Goal: Information Seeking & Learning: Learn about a topic

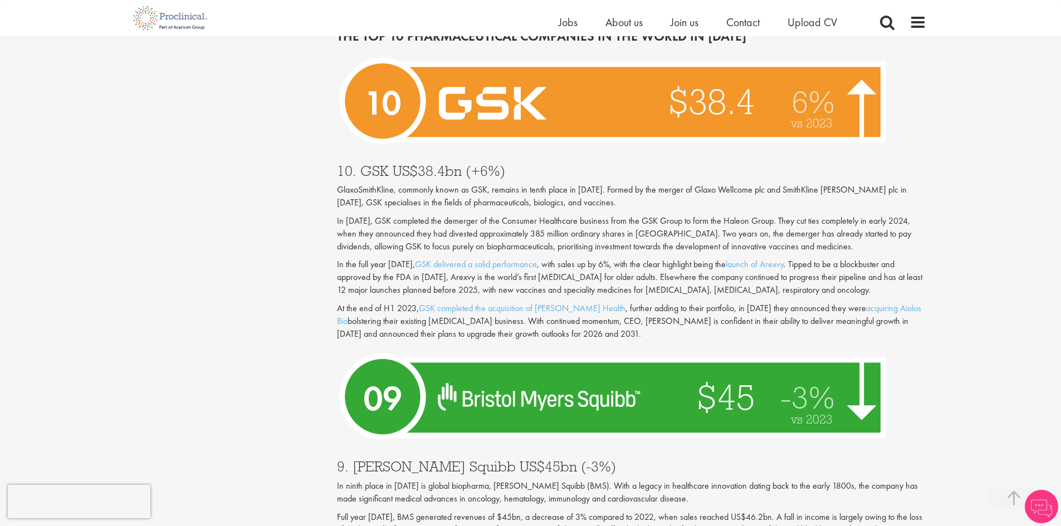
scroll to position [1337, 0]
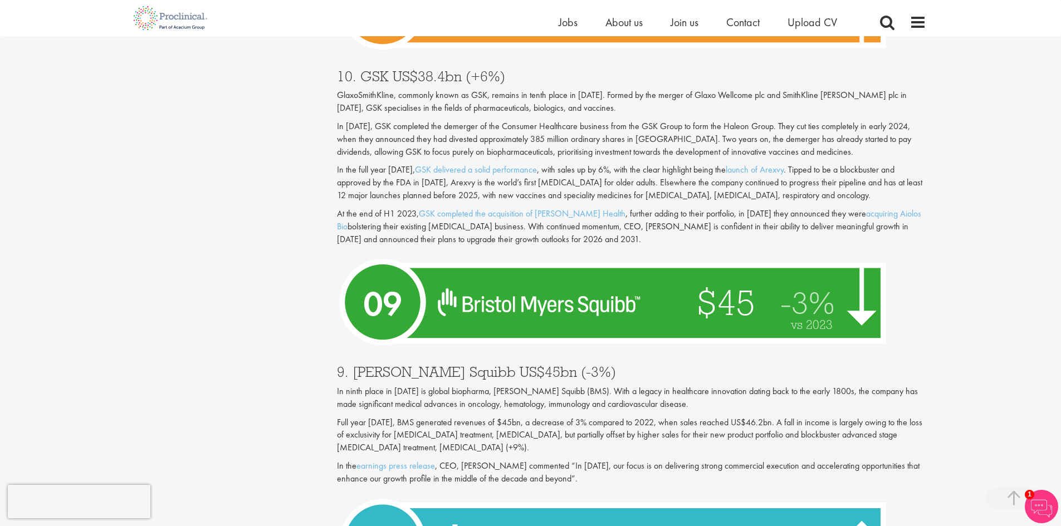
click at [535, 92] on p "GlaxoSmithKline, commonly known as GSK, remains in tenth place in [DATE]. Forme…" at bounding box center [631, 102] width 589 height 26
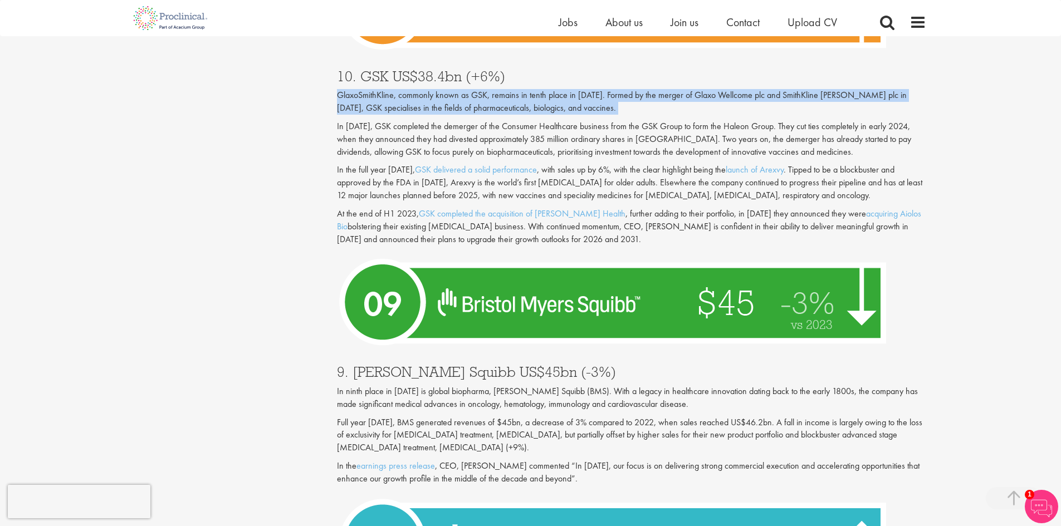
click at [536, 92] on p "GlaxoSmithKline, commonly known as GSK, remains in tenth place in [DATE]. Forme…" at bounding box center [631, 102] width 589 height 26
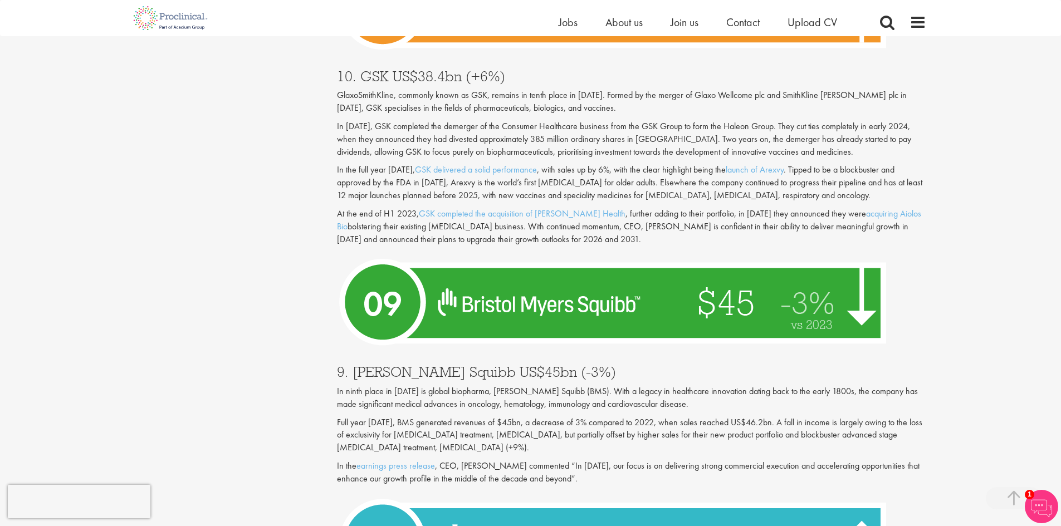
click at [636, 120] on p "In [DATE], GSK completed the demerger of the Consumer Healthcare business from …" at bounding box center [631, 139] width 589 height 38
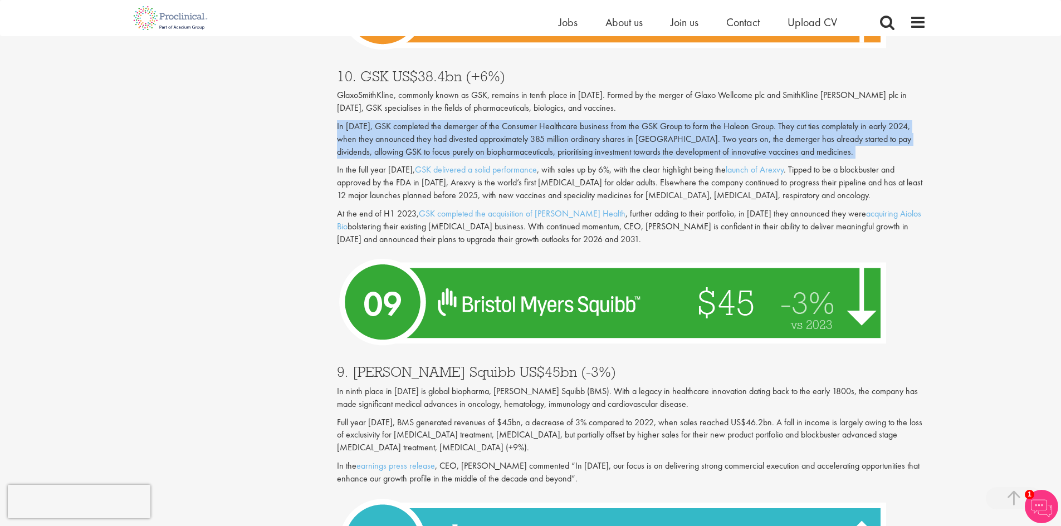
click at [636, 120] on p "In [DATE], GSK completed the demerger of the Consumer Healthcare business from …" at bounding box center [631, 139] width 589 height 38
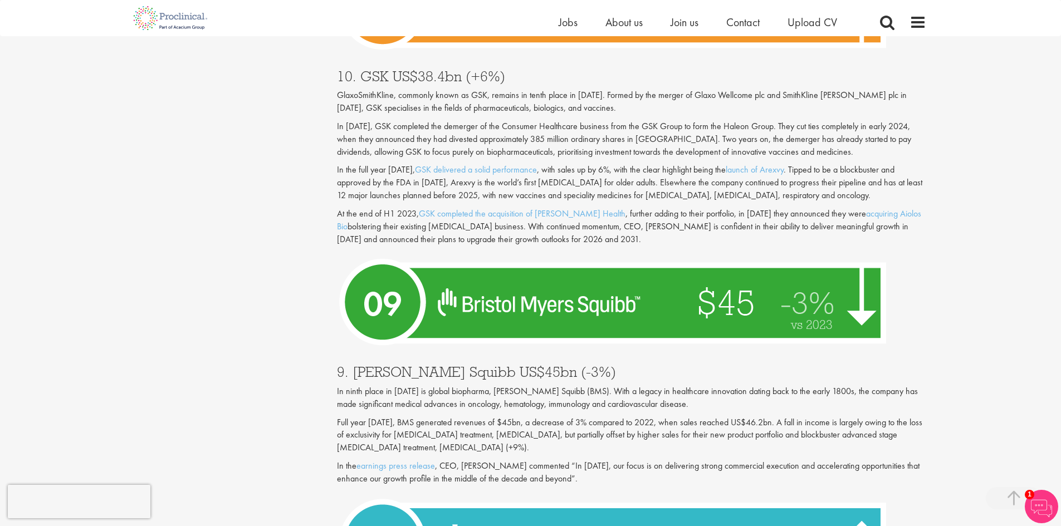
click at [619, 148] on div "GlaxoSmithKline, commonly known as GSK, remains in tenth place in [DATE]. Forme…" at bounding box center [631, 167] width 589 height 156
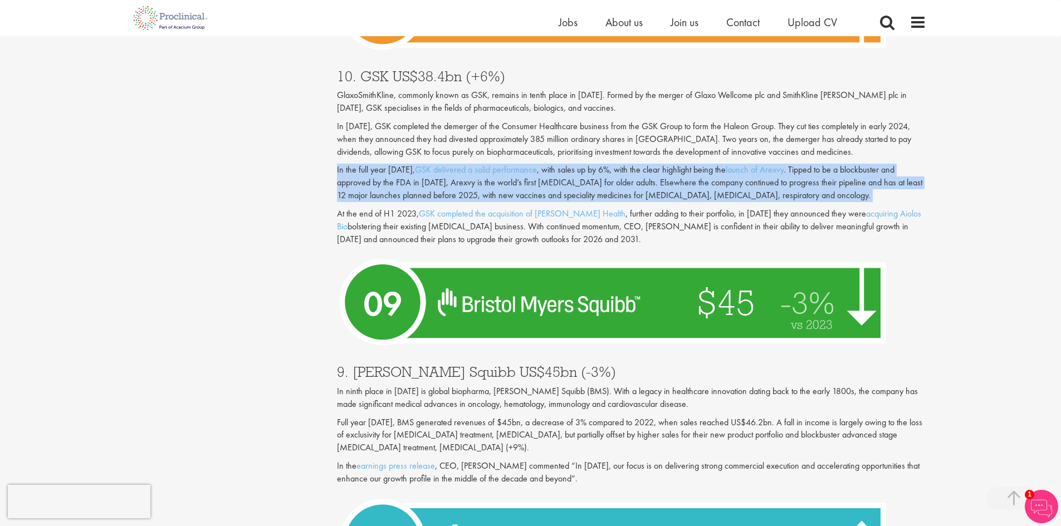
click at [619, 148] on div "GlaxoSmithKline, commonly known as GSK, remains in tenth place in [DATE]. Forme…" at bounding box center [631, 167] width 589 height 156
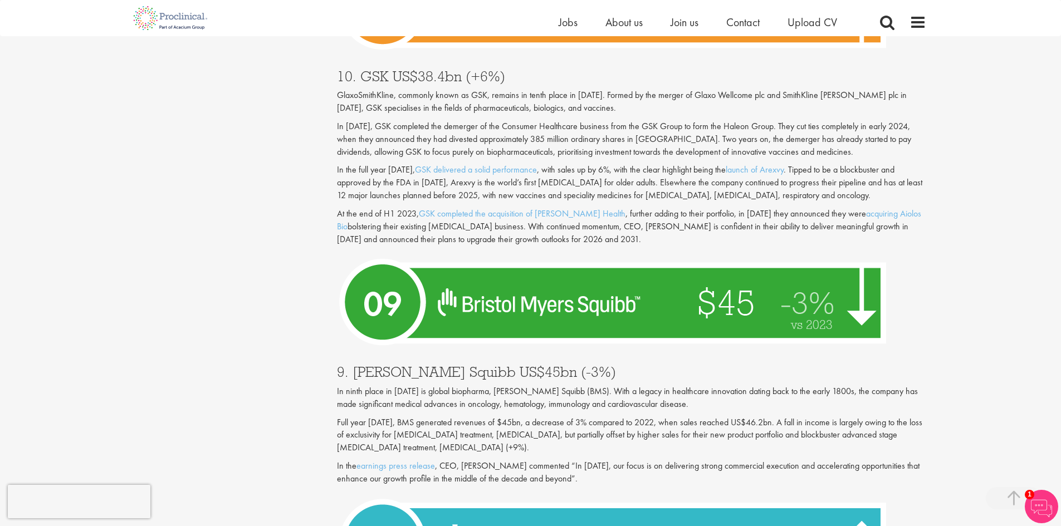
click at [673, 213] on p "At the end of H1 2023, GSK completed the acquisition of [PERSON_NAME] Health , …" at bounding box center [631, 227] width 589 height 38
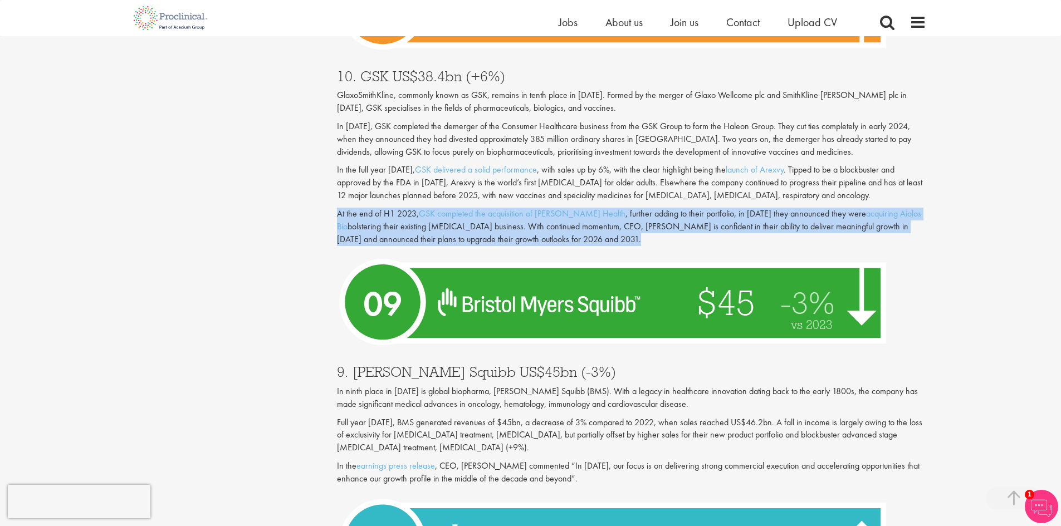
click at [673, 213] on p "At the end of H1 2023, GSK completed the acquisition of [PERSON_NAME] Health , …" at bounding box center [631, 227] width 589 height 38
click at [476, 223] on p "At the end of H1 2023, GSK completed the acquisition of [PERSON_NAME] Health , …" at bounding box center [631, 227] width 589 height 38
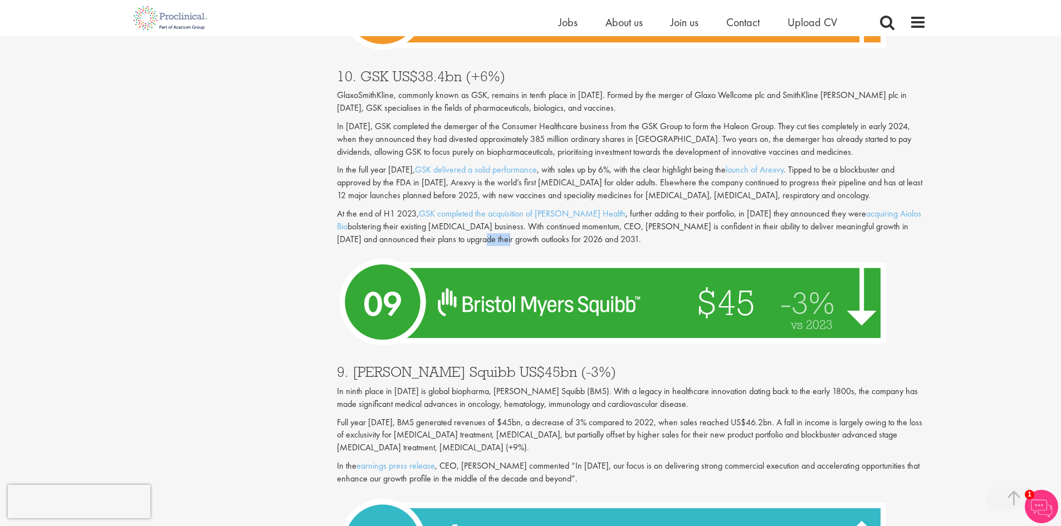
click at [476, 223] on p "At the end of H1 2023, GSK completed the acquisition of [PERSON_NAME] Health , …" at bounding box center [631, 227] width 589 height 38
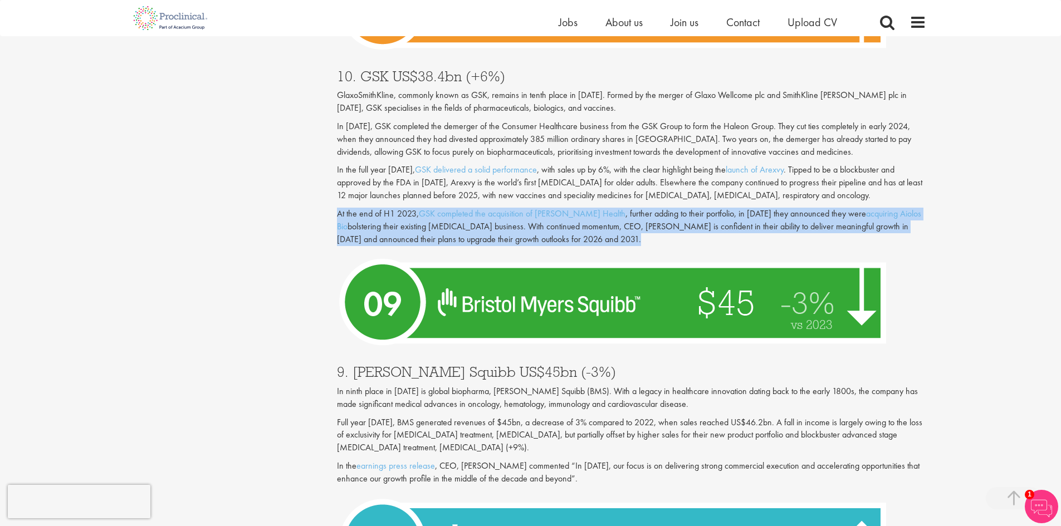
click at [476, 223] on p "At the end of H1 2023, GSK completed the acquisition of [PERSON_NAME] Health , …" at bounding box center [631, 227] width 589 height 38
click at [353, 223] on p "At the end of H1 2023, GSK completed the acquisition of [PERSON_NAME] Health , …" at bounding box center [631, 227] width 589 height 38
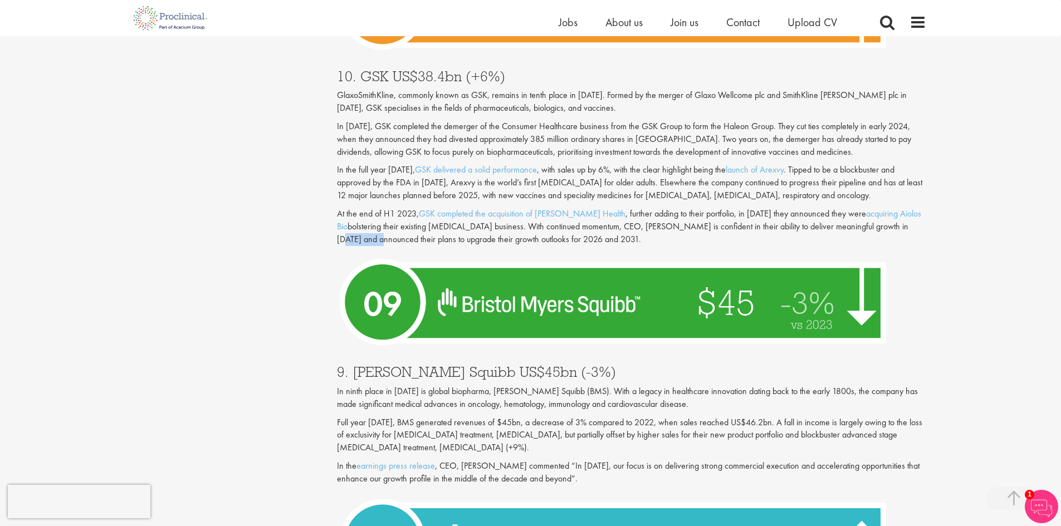
click at [353, 223] on p "At the end of H1 2023, GSK completed the acquisition of [PERSON_NAME] Health , …" at bounding box center [631, 227] width 589 height 38
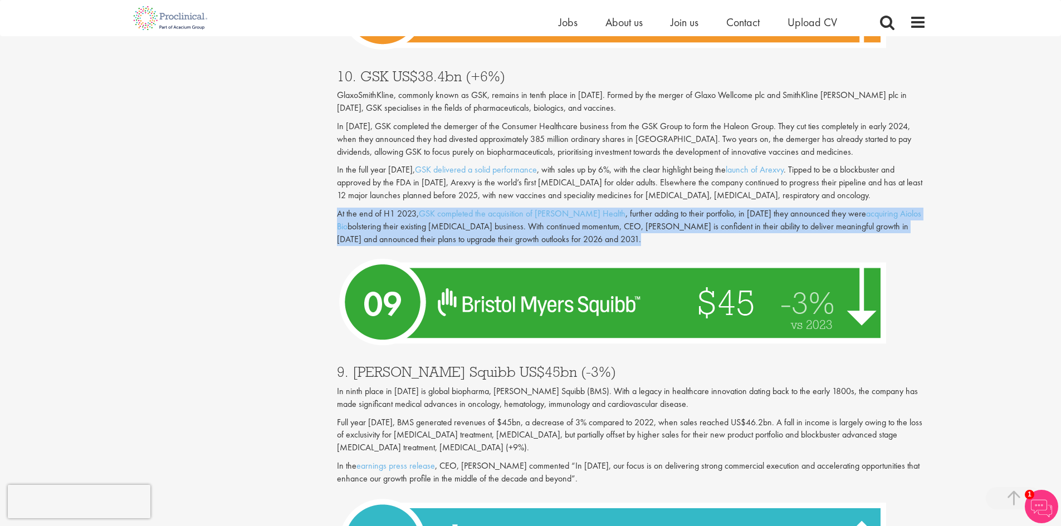
click at [353, 223] on p "At the end of H1 2023, GSK completed the acquisition of [PERSON_NAME] Health , …" at bounding box center [631, 227] width 589 height 38
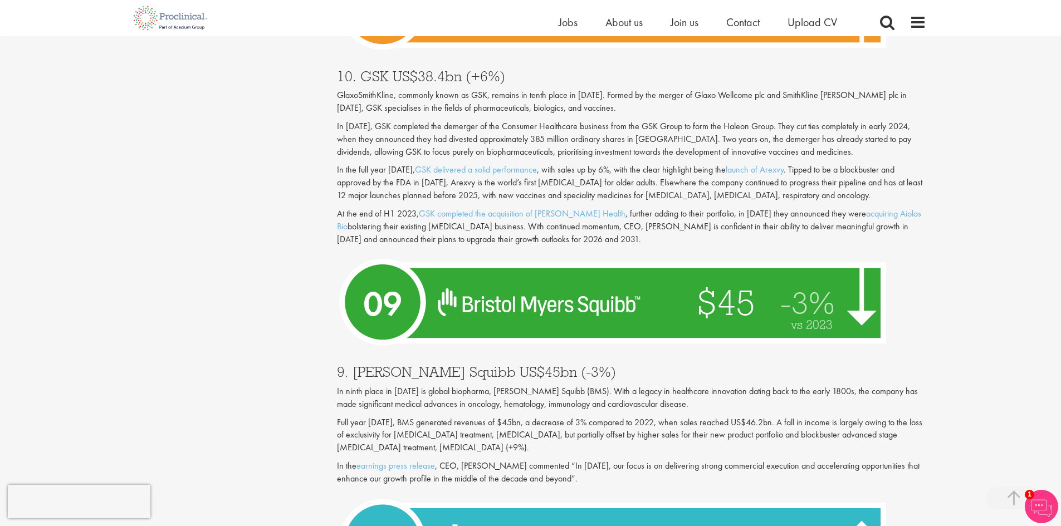
click at [660, 167] on p "In the full year [DATE], GSK delivered a solid performance , with sales up by 6…" at bounding box center [631, 183] width 589 height 38
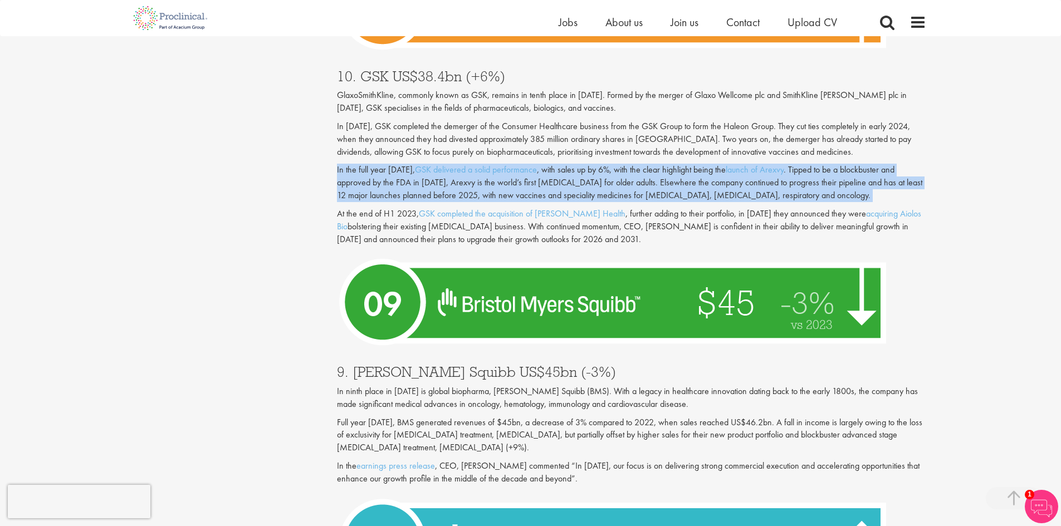
click at [660, 167] on p "In the full year [DATE], GSK delivered a solid performance , with sales up by 6…" at bounding box center [631, 183] width 589 height 38
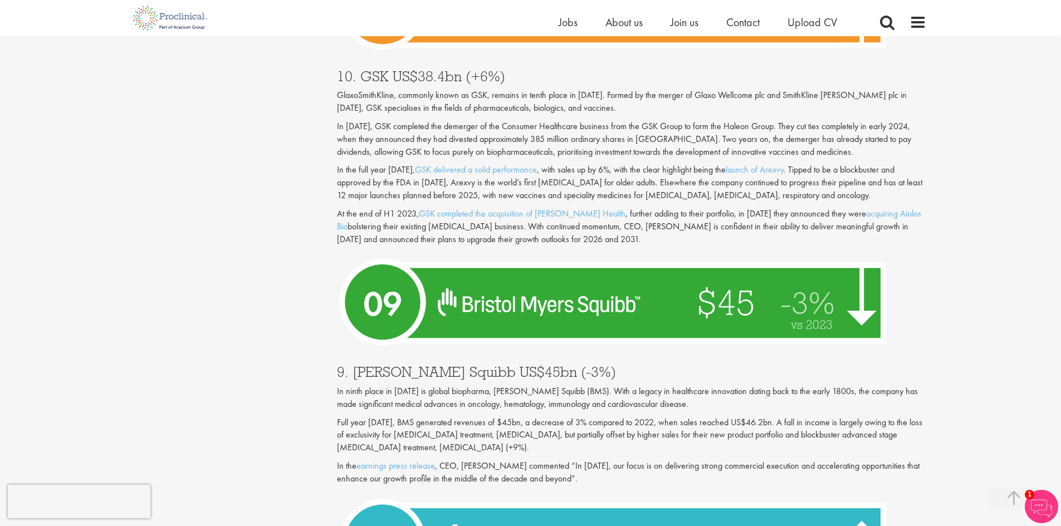
click at [633, 394] on p "In ninth place in [DATE] is global biopharma, [PERSON_NAME] Squibb (BMS). With …" at bounding box center [631, 398] width 589 height 26
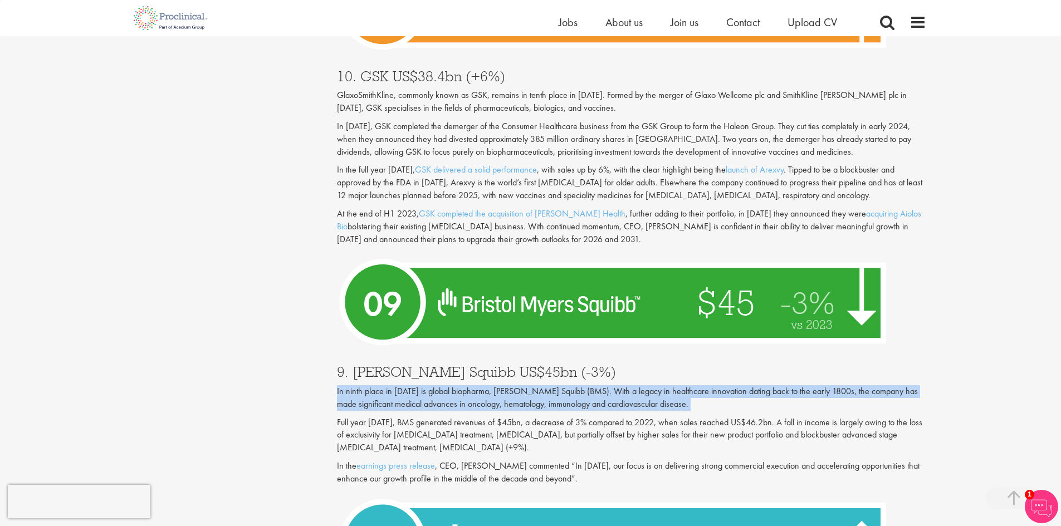
click at [633, 394] on p "In ninth place in [DATE] is global biopharma, [PERSON_NAME] Squibb (BMS). With …" at bounding box center [631, 398] width 589 height 26
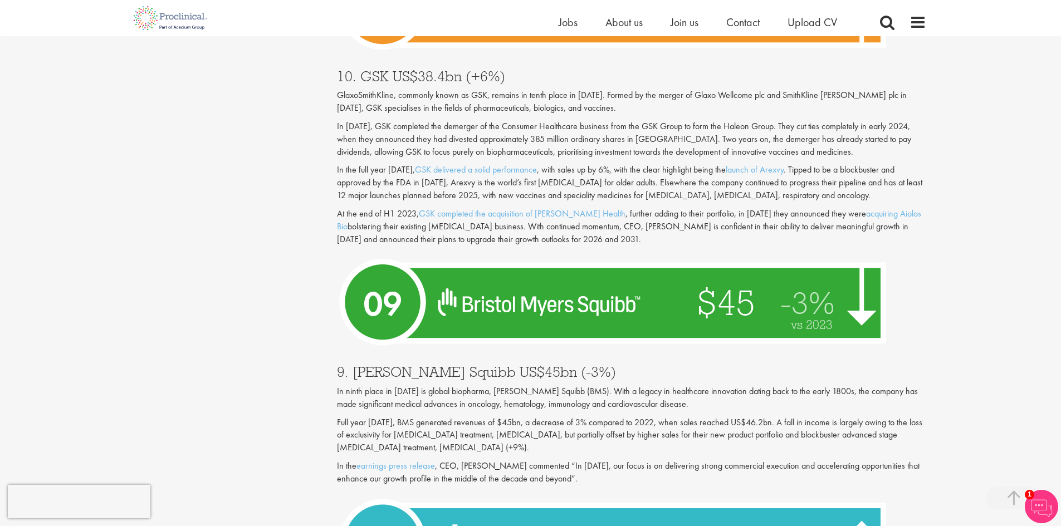
click at [584, 417] on p "Full year [DATE], BMS generated revenues of $45bn, a decrease of 3% compared to…" at bounding box center [631, 436] width 589 height 38
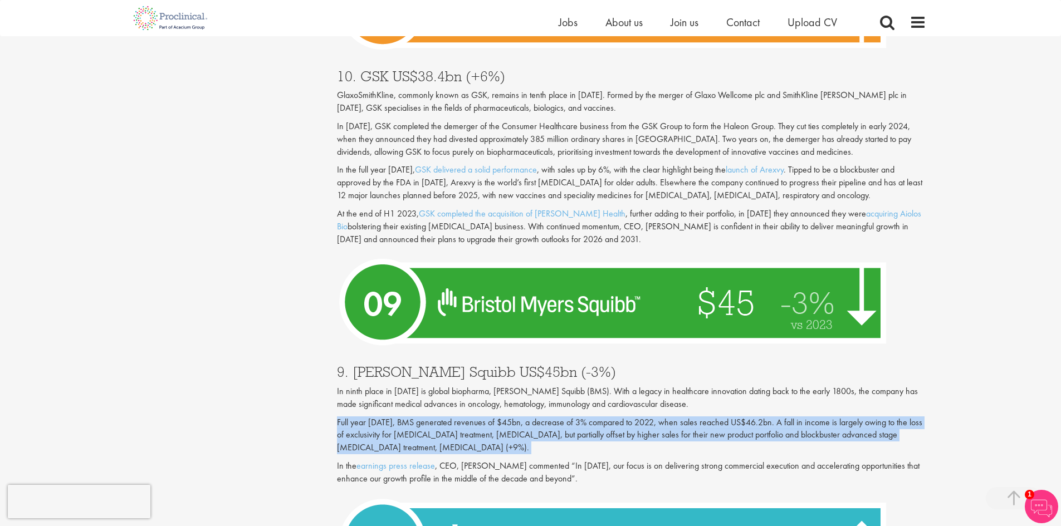
click at [584, 417] on p "Full year [DATE], BMS generated revenues of $45bn, a decrease of 3% compared to…" at bounding box center [631, 436] width 589 height 38
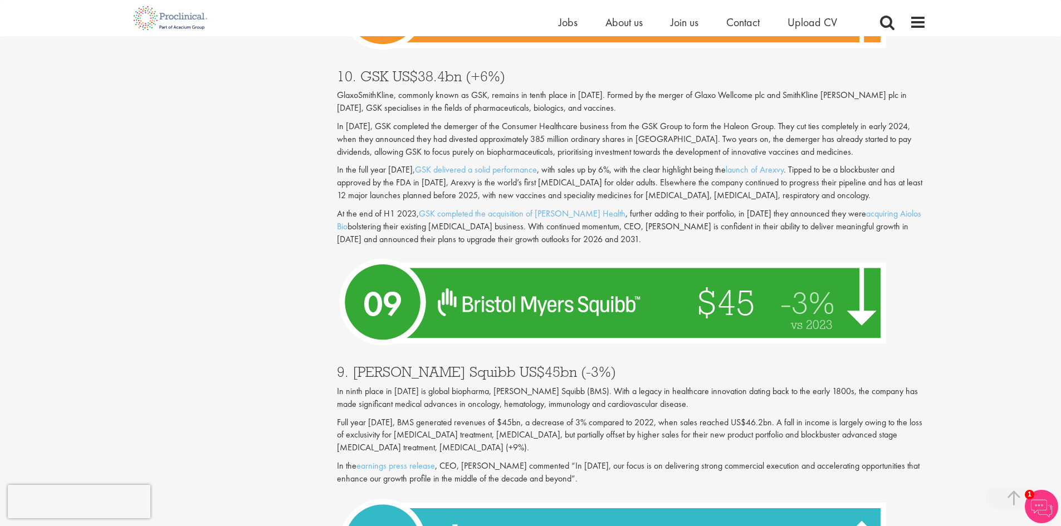
click at [609, 395] on p "In ninth place in [DATE] is global biopharma, [PERSON_NAME] Squibb (BMS). With …" at bounding box center [631, 398] width 589 height 26
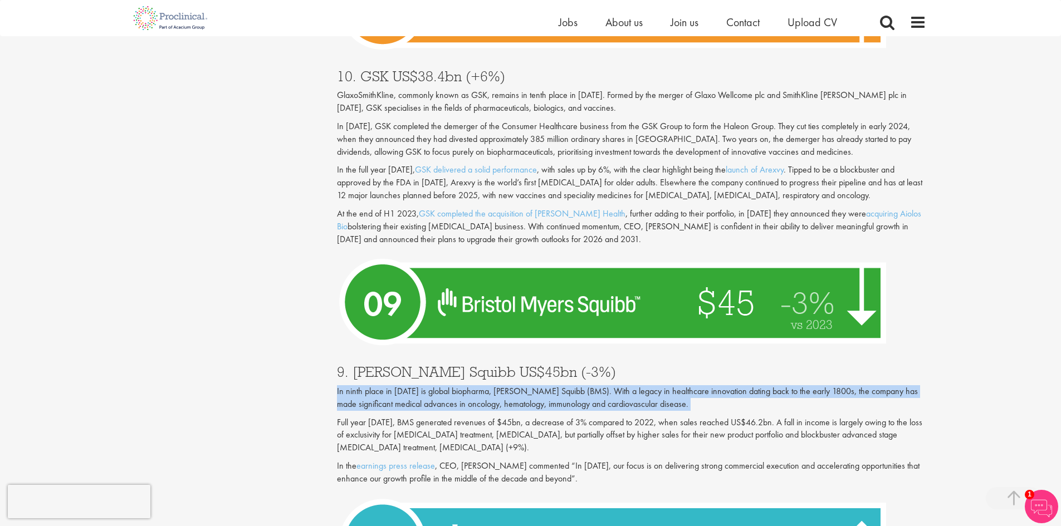
click at [609, 395] on p "In ninth place in [DATE] is global biopharma, [PERSON_NAME] Squibb (BMS). With …" at bounding box center [631, 398] width 589 height 26
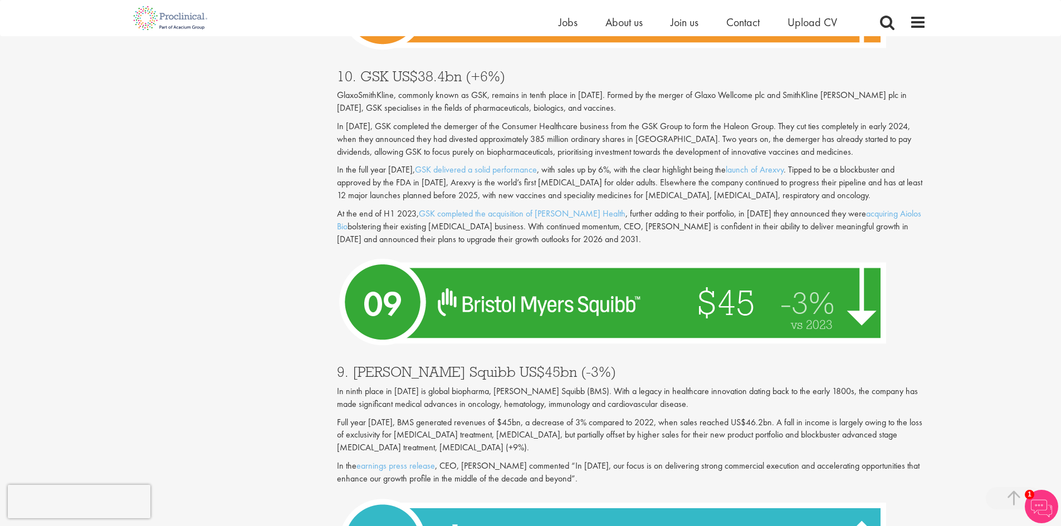
click at [610, 420] on p "Full year [DATE], BMS generated revenues of $45bn, a decrease of 3% compared to…" at bounding box center [631, 436] width 589 height 38
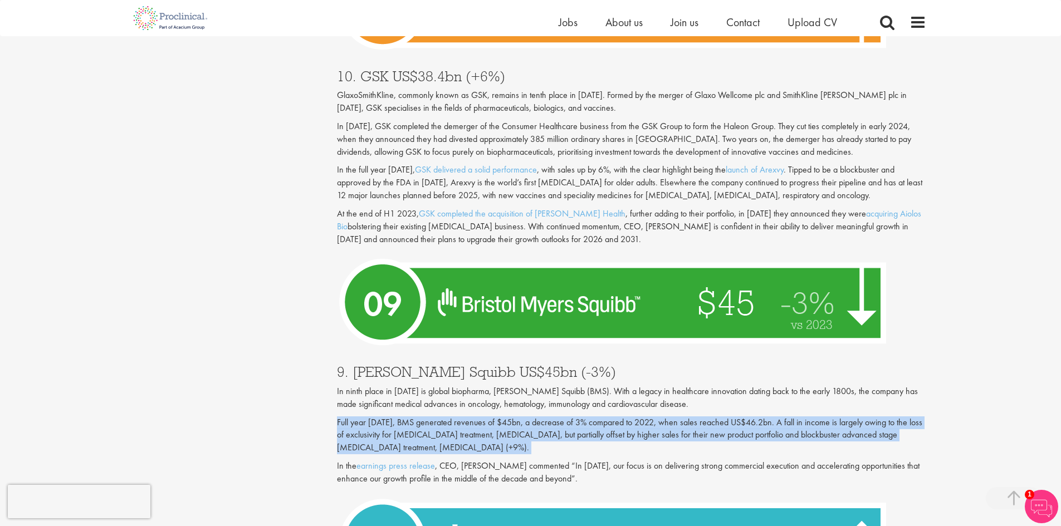
click at [610, 420] on p "Full year [DATE], BMS generated revenues of $45bn, a decrease of 3% compared to…" at bounding box center [631, 436] width 589 height 38
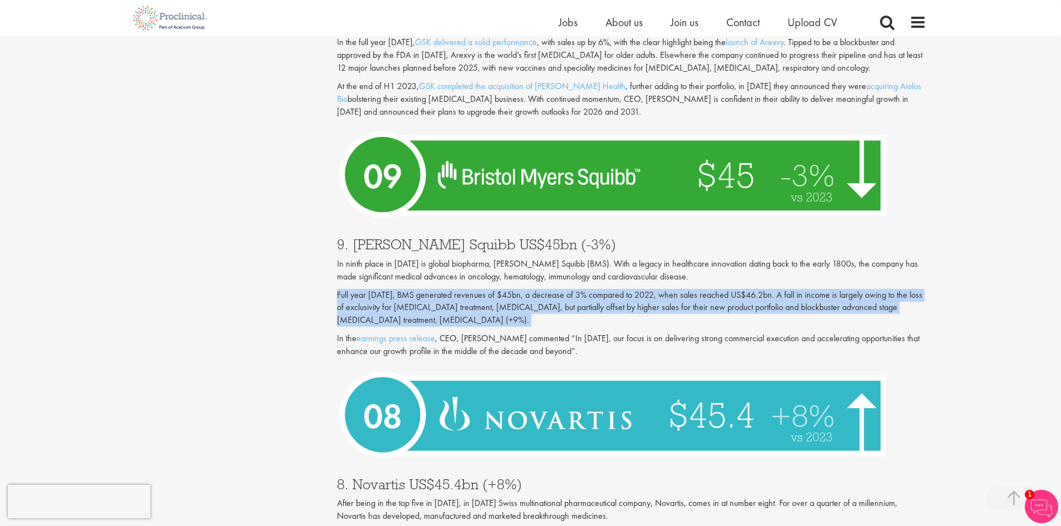
scroll to position [1559, 0]
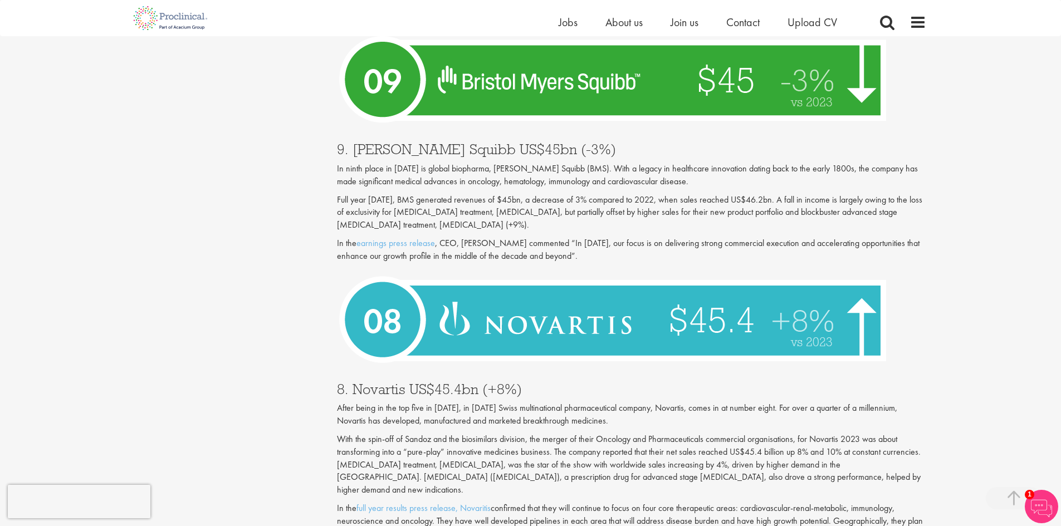
click at [609, 402] on p "After being in the top five in [DATE], in [DATE] Swiss multinational pharmaceut…" at bounding box center [631, 415] width 589 height 26
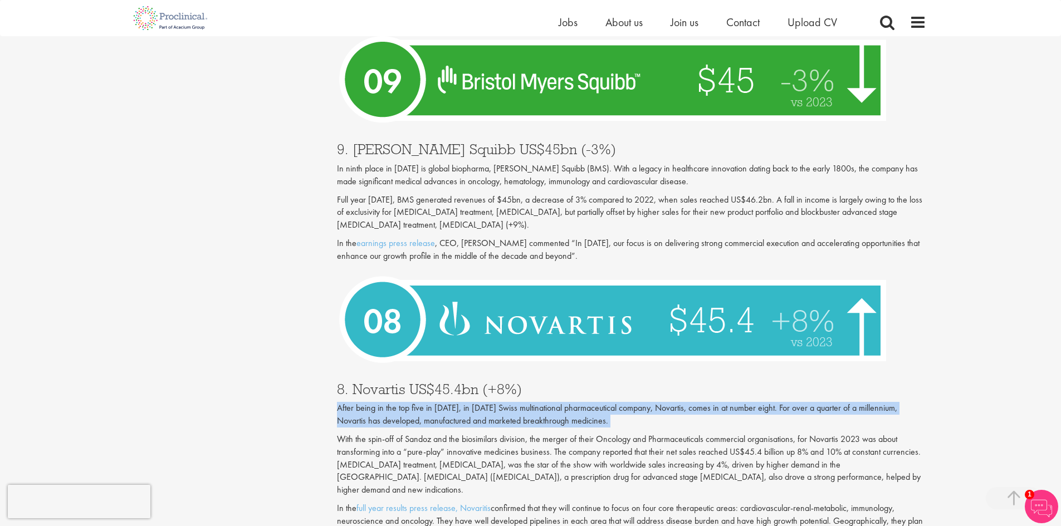
click at [609, 402] on p "After being in the top five in [DATE], in [DATE] Swiss multinational pharmaceut…" at bounding box center [631, 415] width 589 height 26
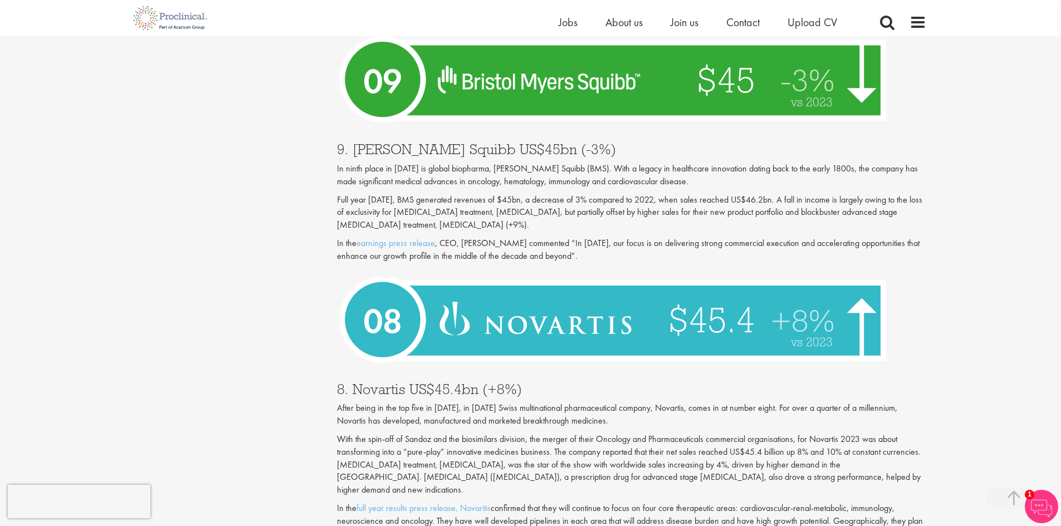
click at [604, 433] on p "With the spin-off of Sandoz and the biosimilars division, the merger of their O…" at bounding box center [631, 464] width 589 height 63
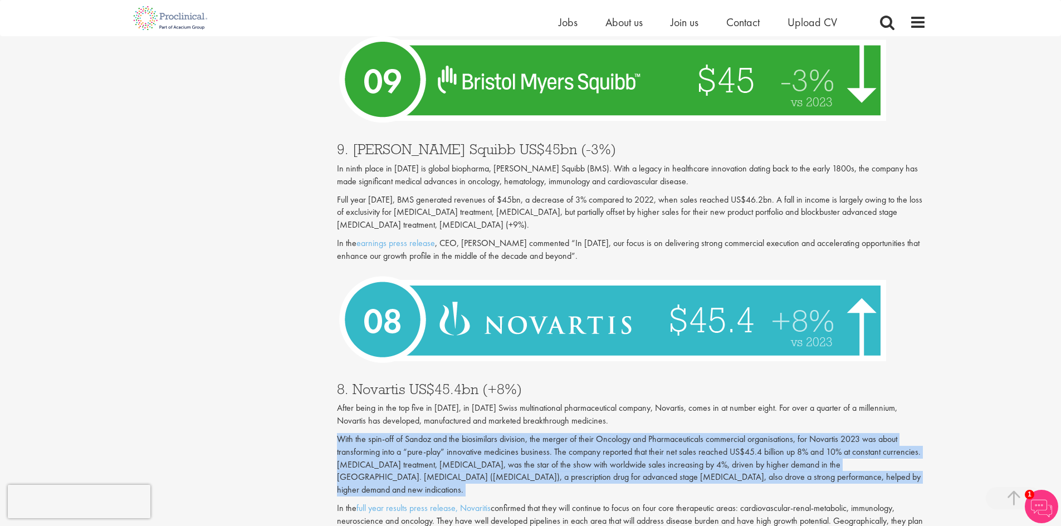
click at [604, 433] on p "With the spin-off of Sandoz and the biosimilars division, the merger of their O…" at bounding box center [631, 464] width 589 height 63
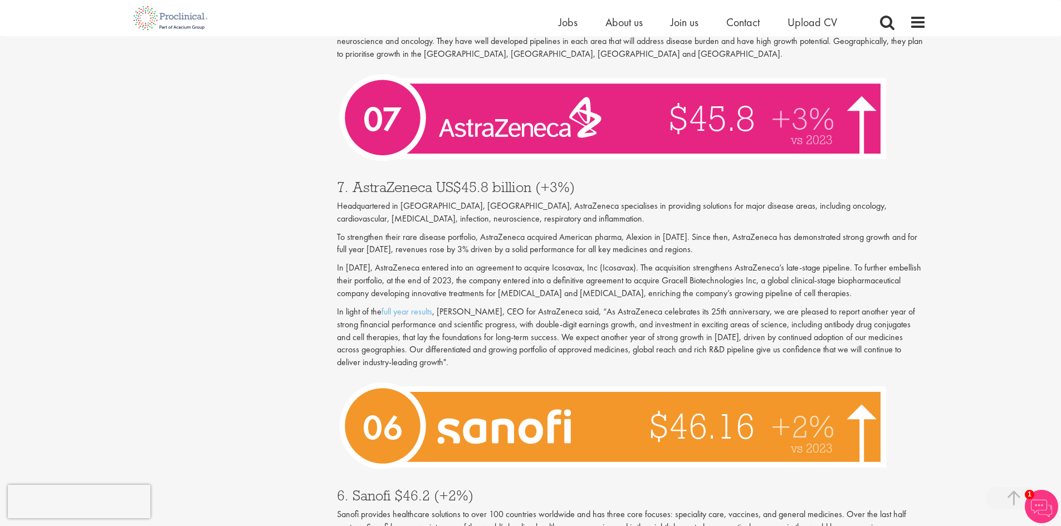
scroll to position [2060, 0]
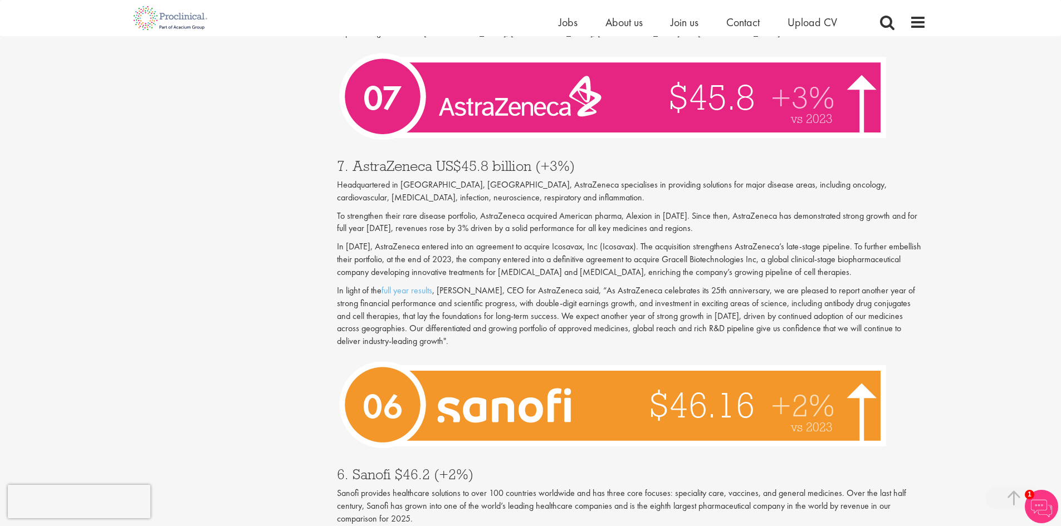
click at [376, 179] on p "Headquartered in [GEOGRAPHIC_DATA], [GEOGRAPHIC_DATA], AstraZeneca specialises …" at bounding box center [631, 192] width 589 height 26
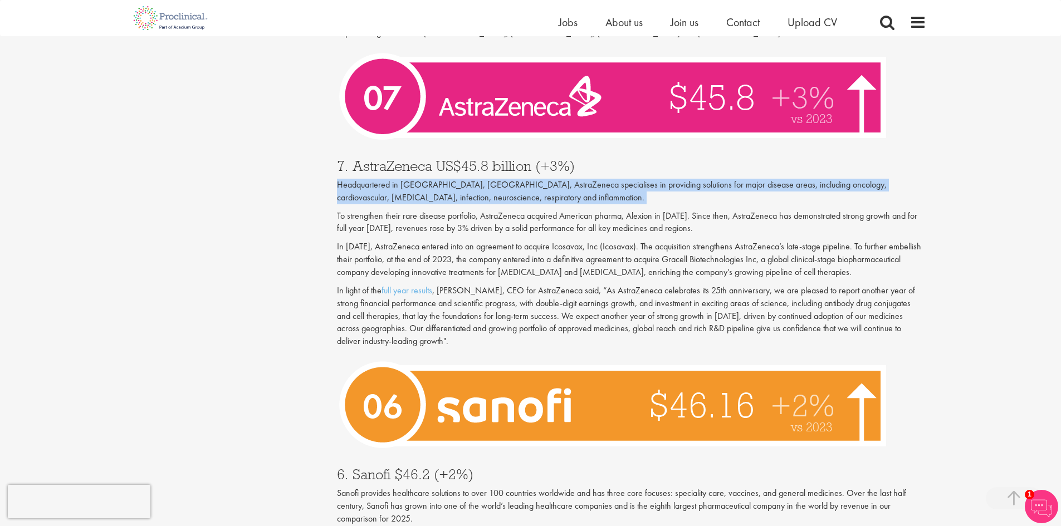
click at [376, 179] on p "Headquartered in [GEOGRAPHIC_DATA], [GEOGRAPHIC_DATA], AstraZeneca specialises …" at bounding box center [631, 192] width 589 height 26
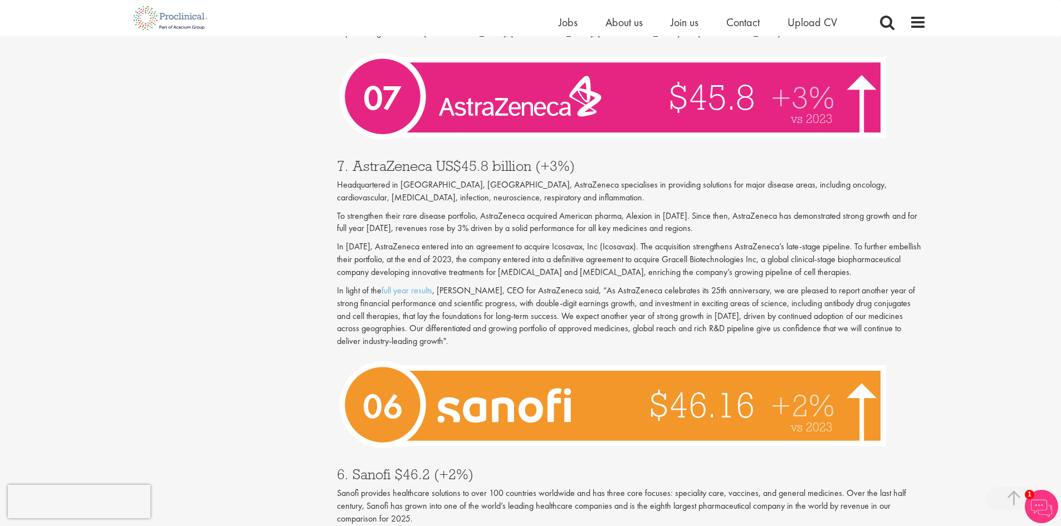
click at [605, 210] on p "To strengthen their rare disease portfolio, AstraZeneca acquired American pharm…" at bounding box center [631, 223] width 589 height 26
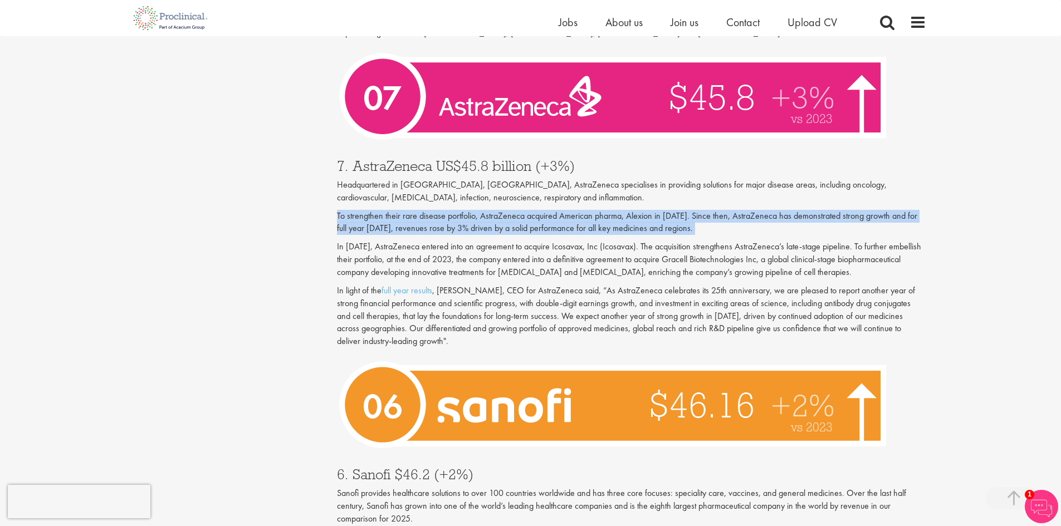
click at [605, 210] on p "To strengthen their rare disease portfolio, AstraZeneca acquired American pharm…" at bounding box center [631, 223] width 589 height 26
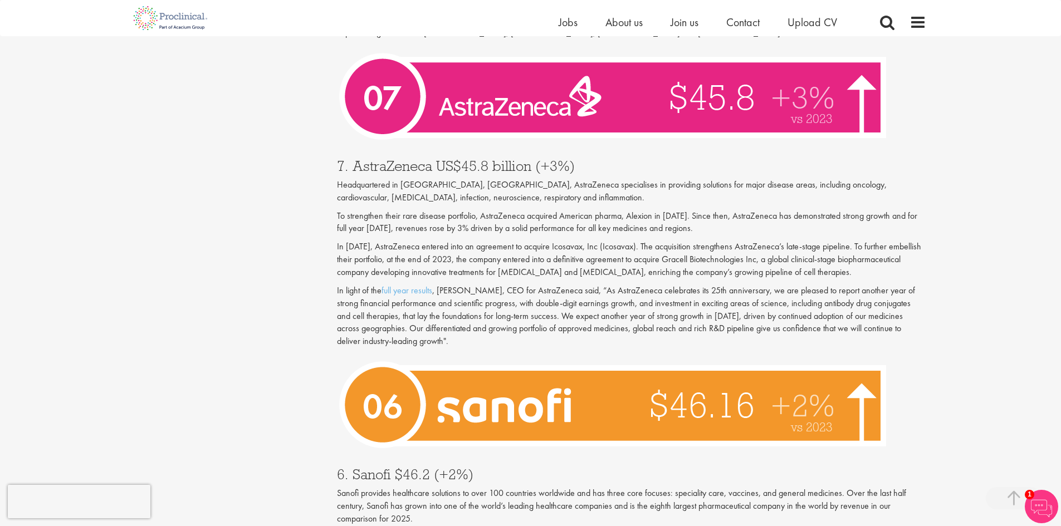
click at [606, 241] on p "In [DATE], AstraZeneca entered into an agreement to acquire Icosavax, Inc (Icos…" at bounding box center [631, 260] width 589 height 38
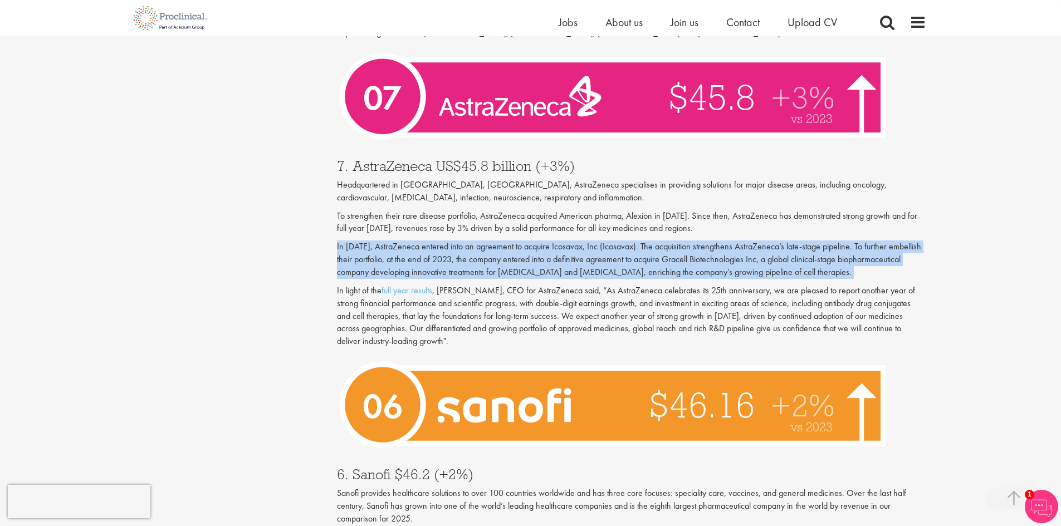
click at [606, 241] on p "In [DATE], AstraZeneca entered into an agreement to acquire Icosavax, Inc (Icos…" at bounding box center [631, 260] width 589 height 38
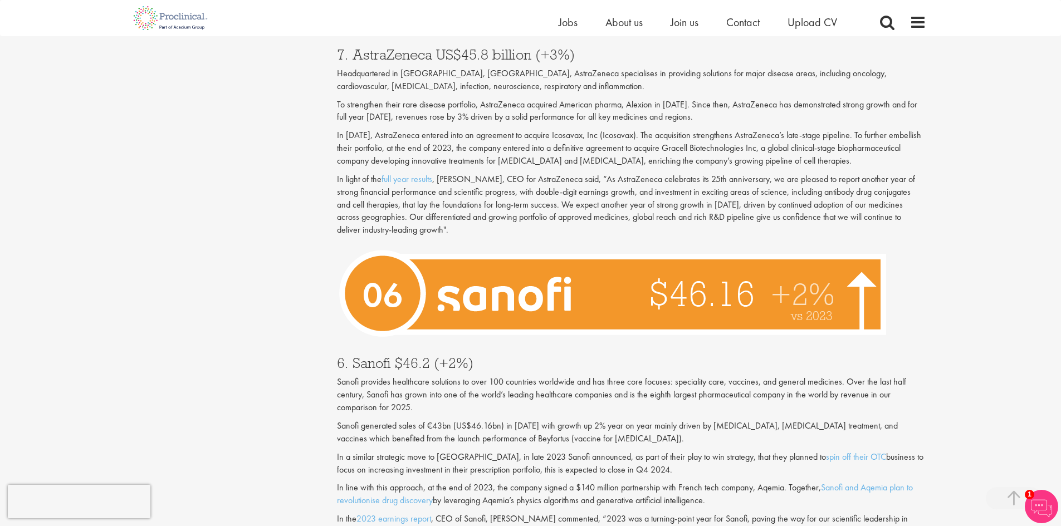
click at [613, 376] on span "Sanofi provides healthcare solutions to over 100 countries worldwide and has th…" at bounding box center [621, 394] width 569 height 37
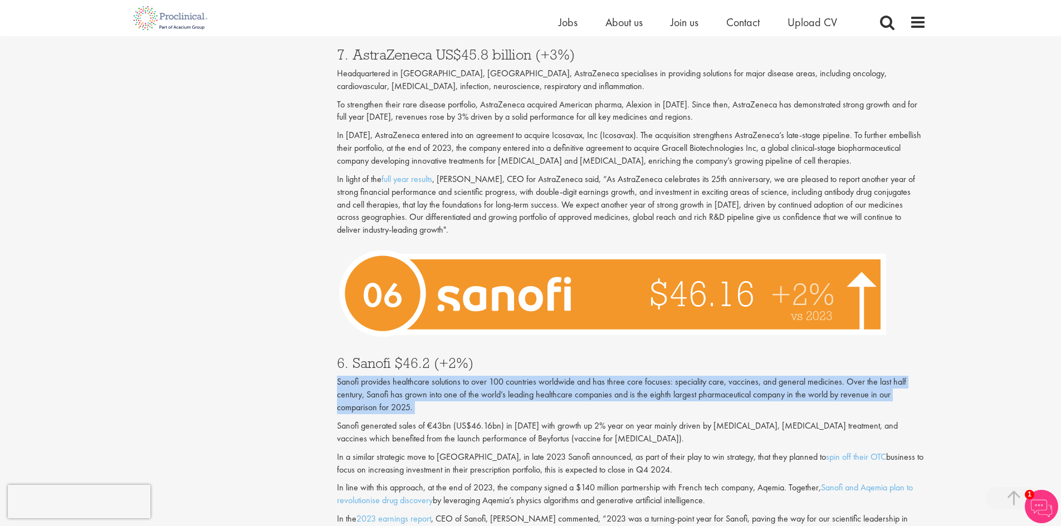
click at [613, 376] on span "Sanofi provides healthcare solutions to over 100 countries worldwide and has th…" at bounding box center [621, 394] width 569 height 37
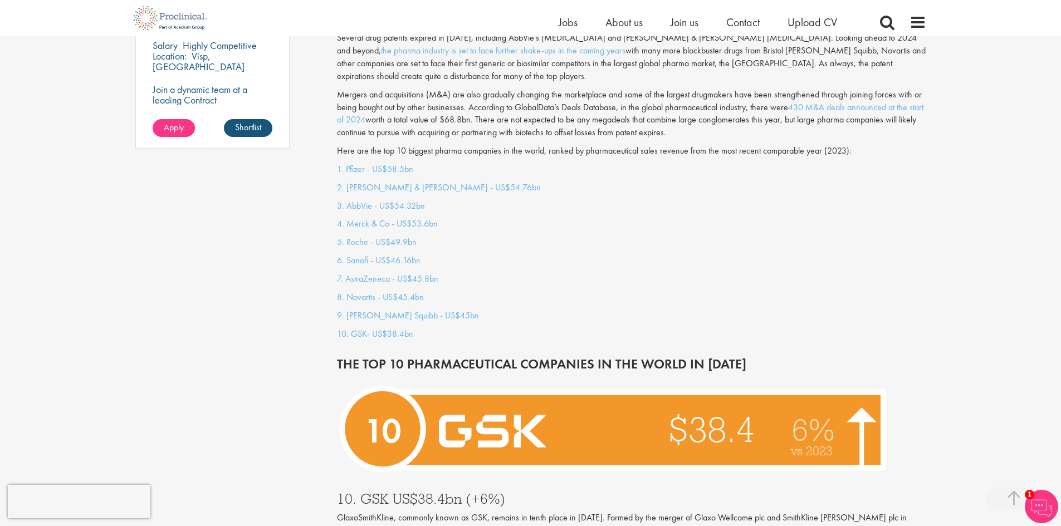
scroll to position [724, 0]
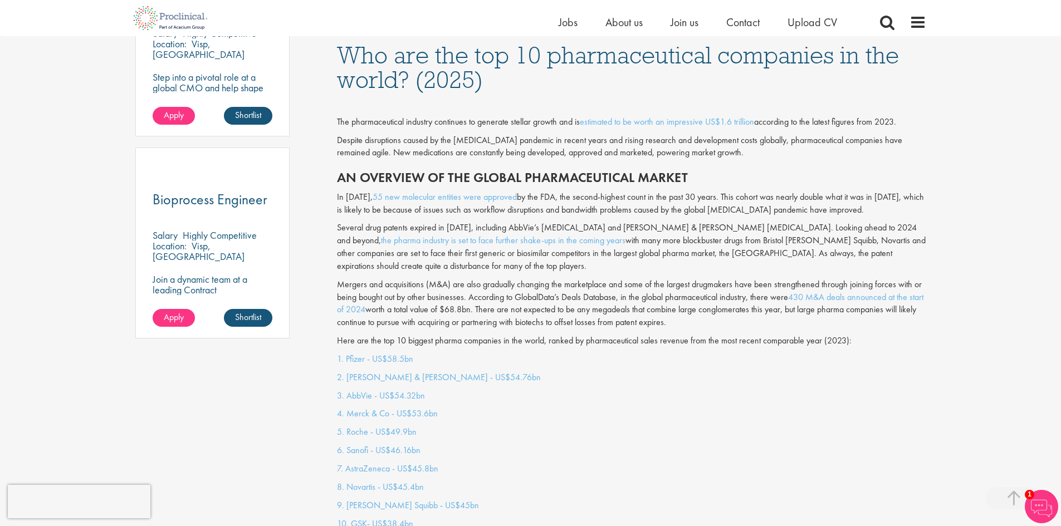
click at [572, 239] on p "Several drug patents expired in [DATE], including AbbVie’s [MEDICAL_DATA] and […" at bounding box center [631, 247] width 589 height 51
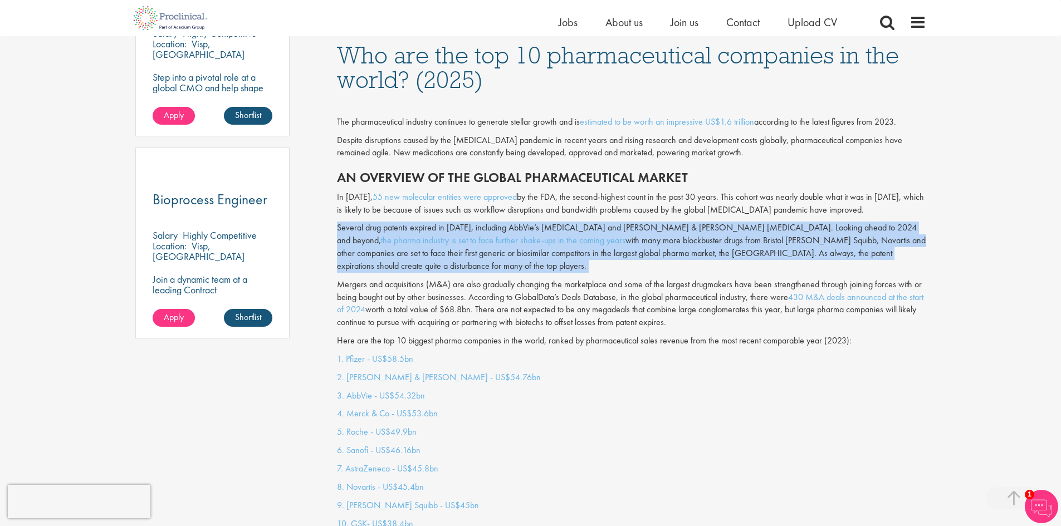
click at [572, 239] on p "Several drug patents expired in [DATE], including AbbVie’s [MEDICAL_DATA] and […" at bounding box center [631, 247] width 589 height 51
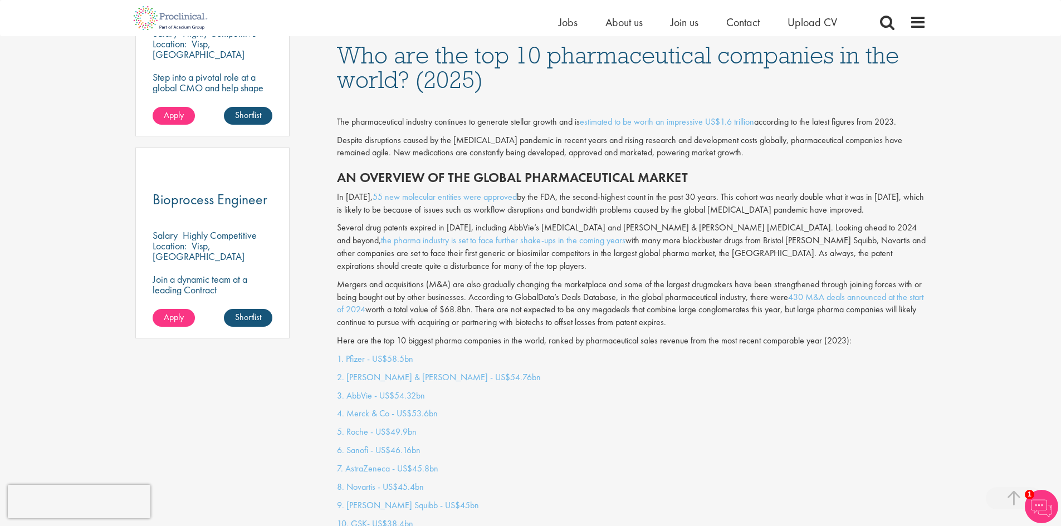
click at [516, 286] on p "Mergers and acquisitions (M&A) are also gradually changing the marketplace and …" at bounding box center [631, 303] width 589 height 51
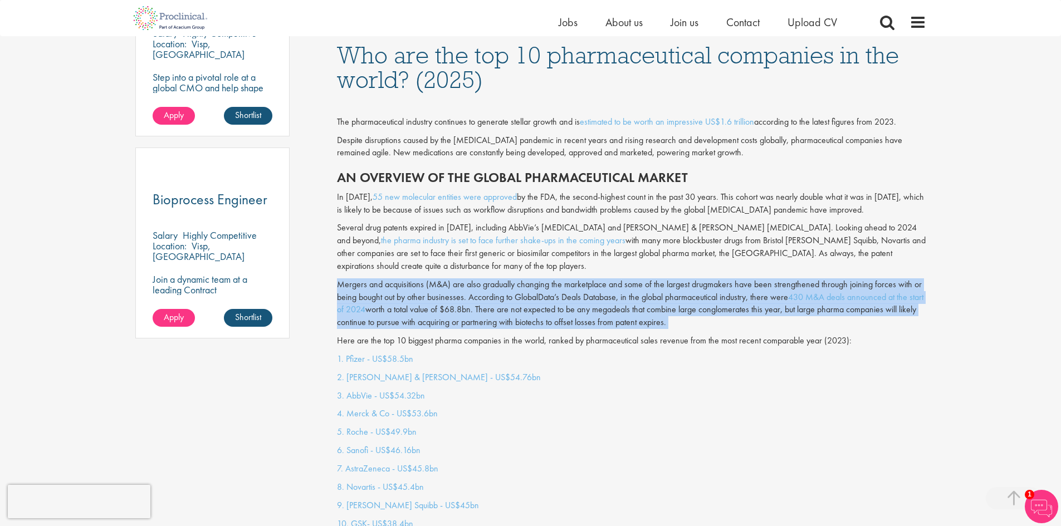
click at [516, 286] on p "Mergers and acquisitions (M&A) are also gradually changing the marketplace and …" at bounding box center [631, 303] width 589 height 51
click at [626, 280] on p "Mergers and acquisitions (M&A) are also gradually changing the marketplace and …" at bounding box center [631, 303] width 589 height 51
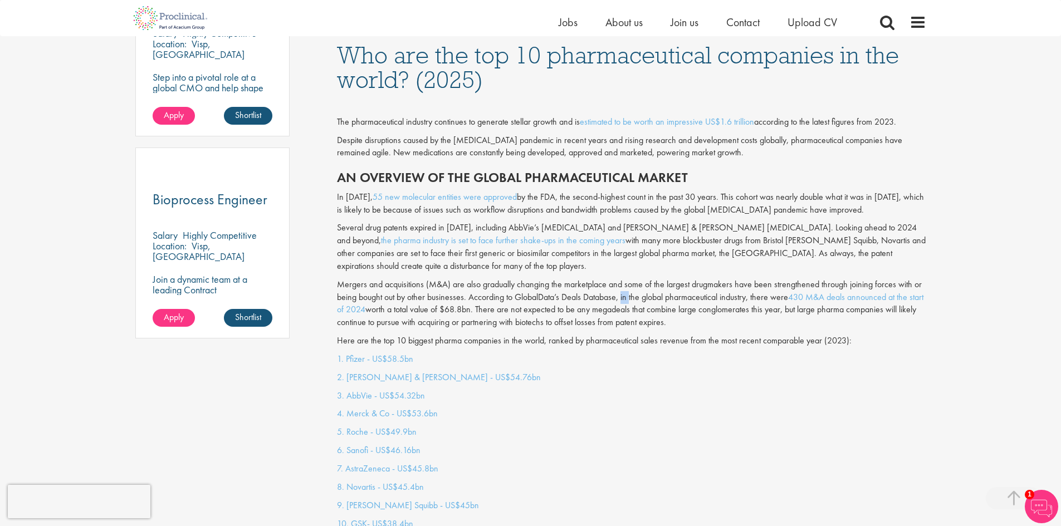
click at [626, 280] on p "Mergers and acquisitions (M&A) are also gradually changing the marketplace and …" at bounding box center [631, 303] width 589 height 51
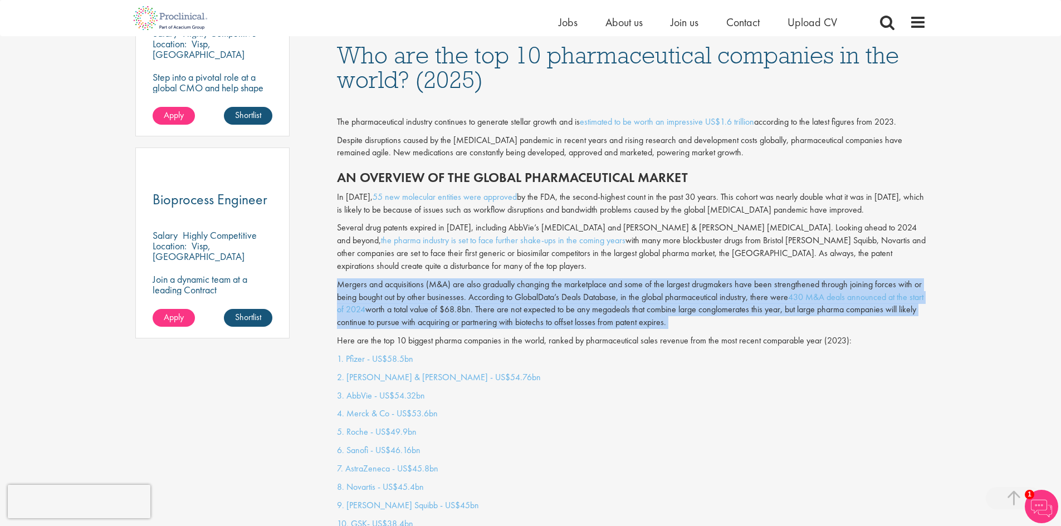
click at [626, 280] on p "Mergers and acquisitions (M&A) are also gradually changing the marketplace and …" at bounding box center [631, 303] width 589 height 51
